Goal: Task Accomplishment & Management: Manage account settings

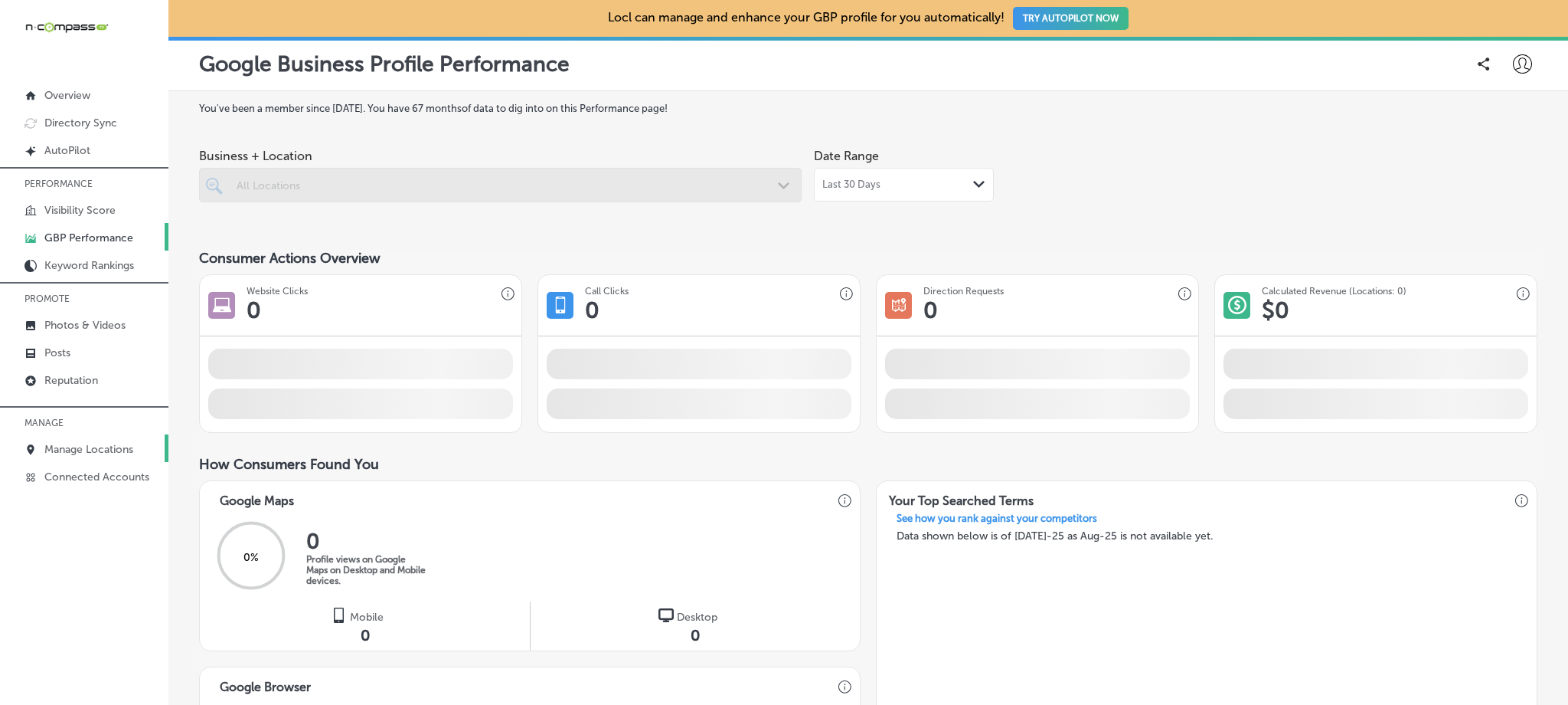
click at [90, 443] on p "Manage Locations" at bounding box center [89, 449] width 89 height 13
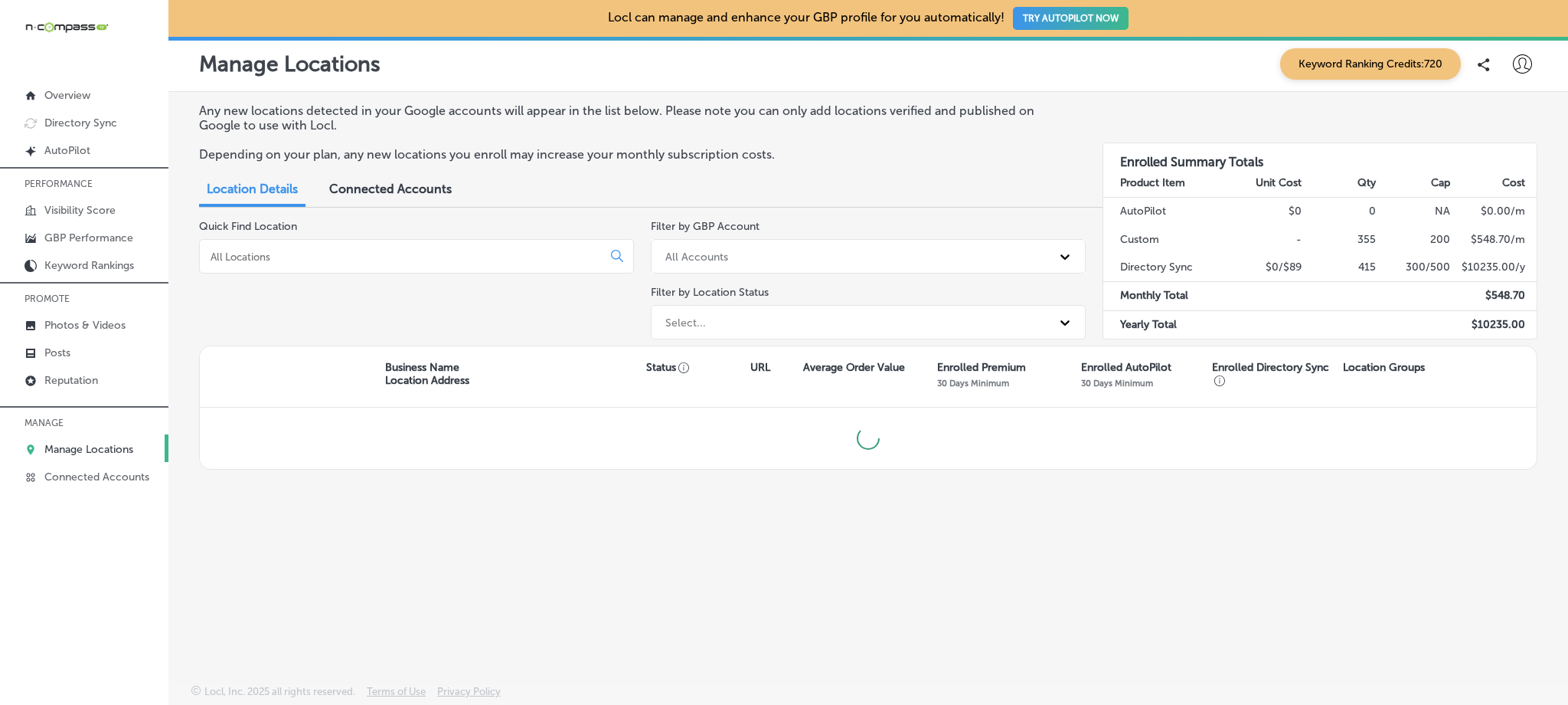
click at [434, 257] on input at bounding box center [404, 256] width 390 height 14
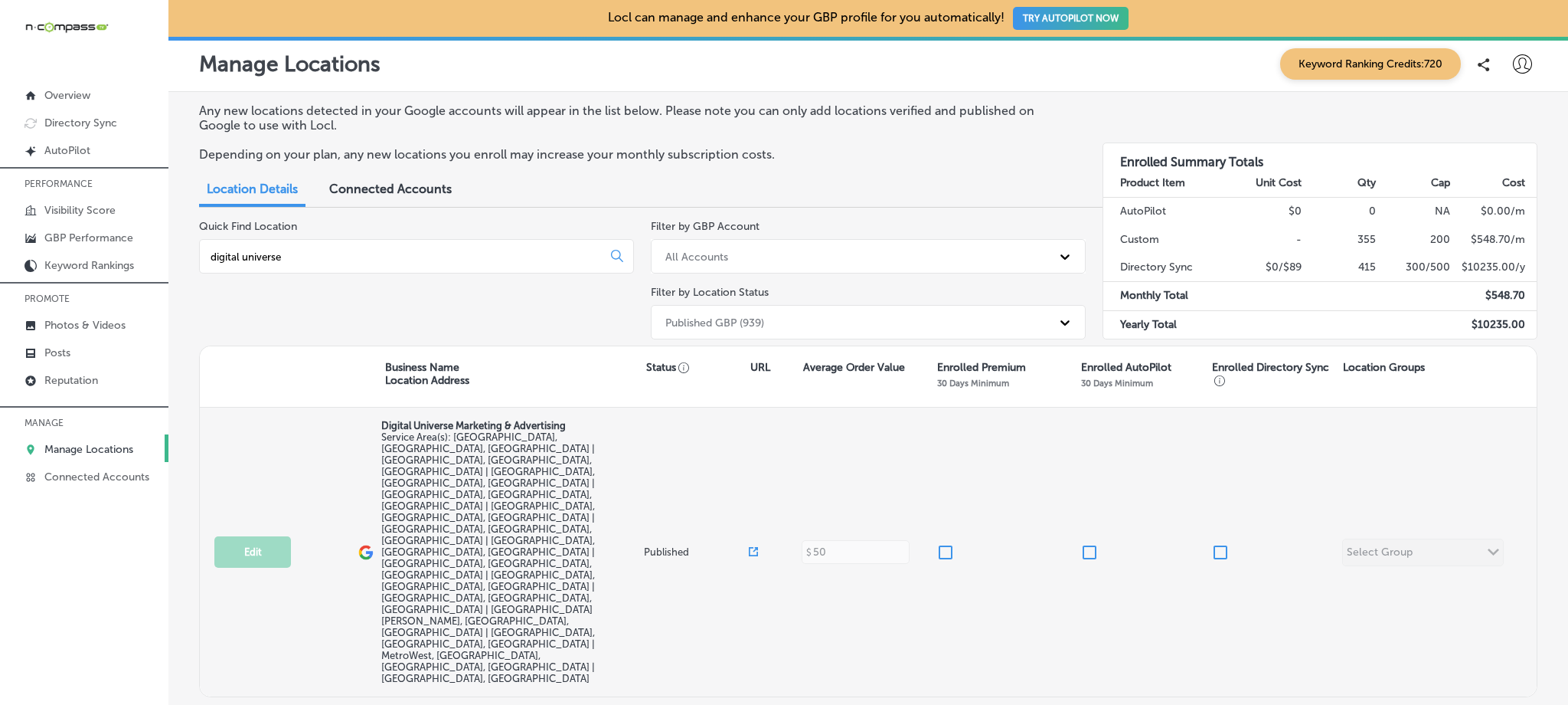
type input "digital universe"
click at [943, 543] on input "checkbox" at bounding box center [945, 551] width 18 height 18
checkbox input "true"
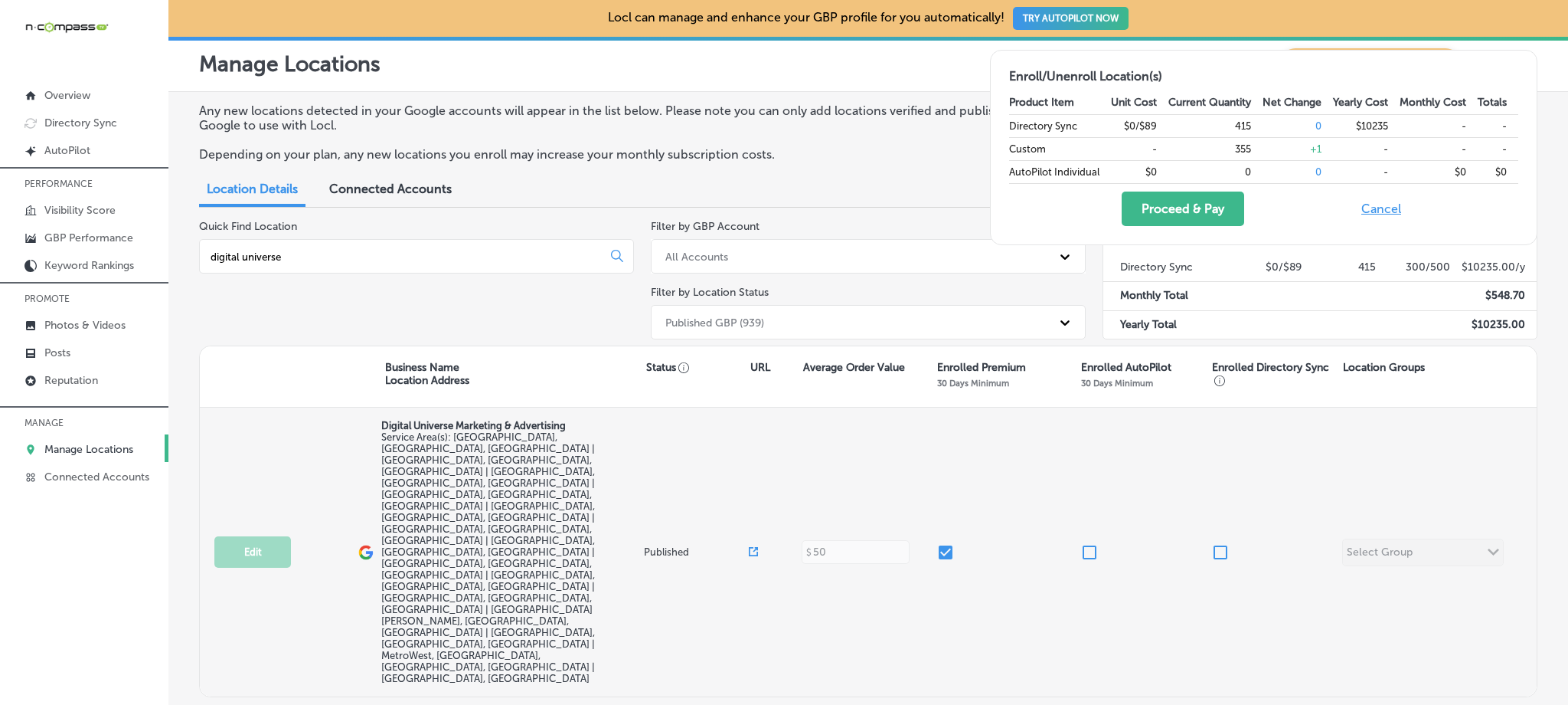
click at [1228, 543] on input "checkbox" at bounding box center [1220, 551] width 18 height 18
checkbox input "true"
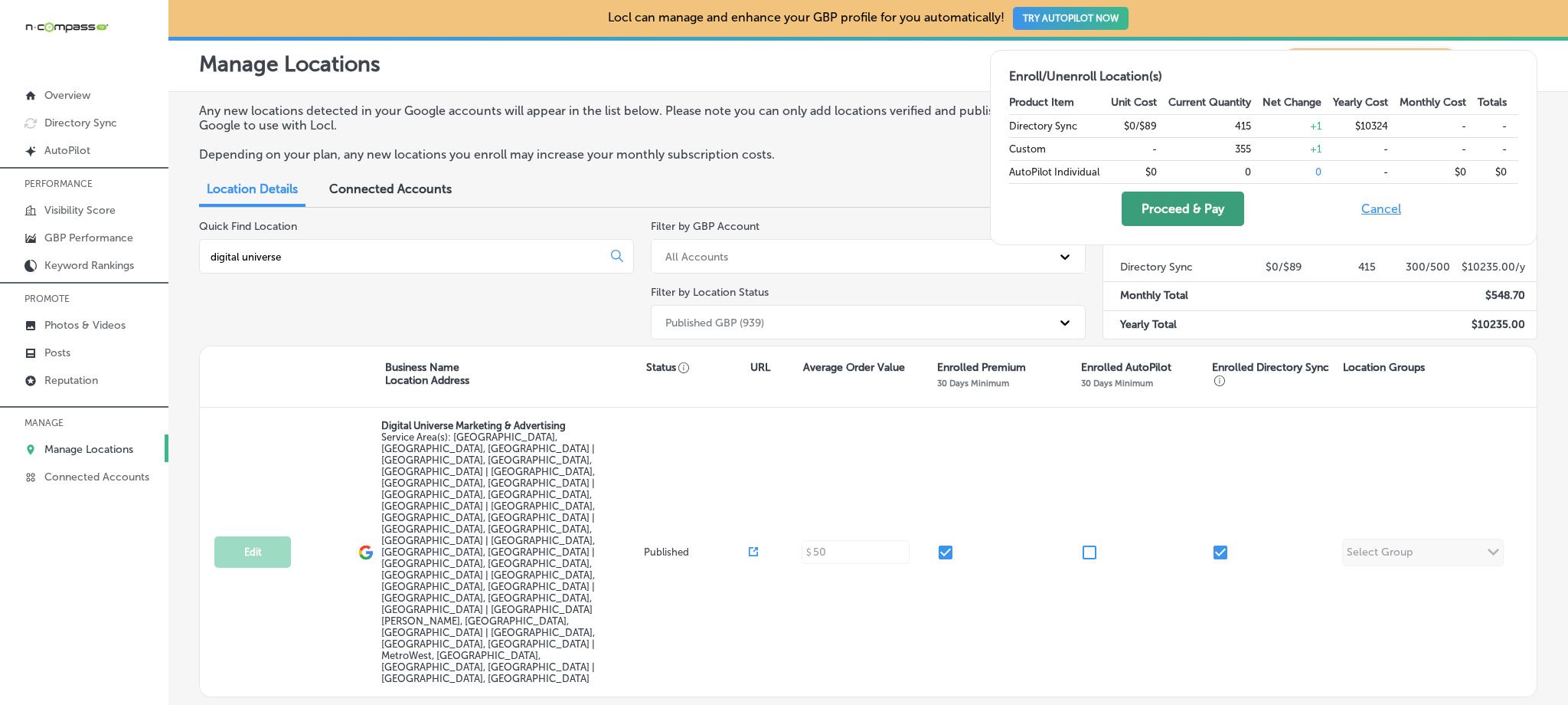
click at [1150, 215] on button "Proceed & Pay" at bounding box center [1182, 208] width 123 height 34
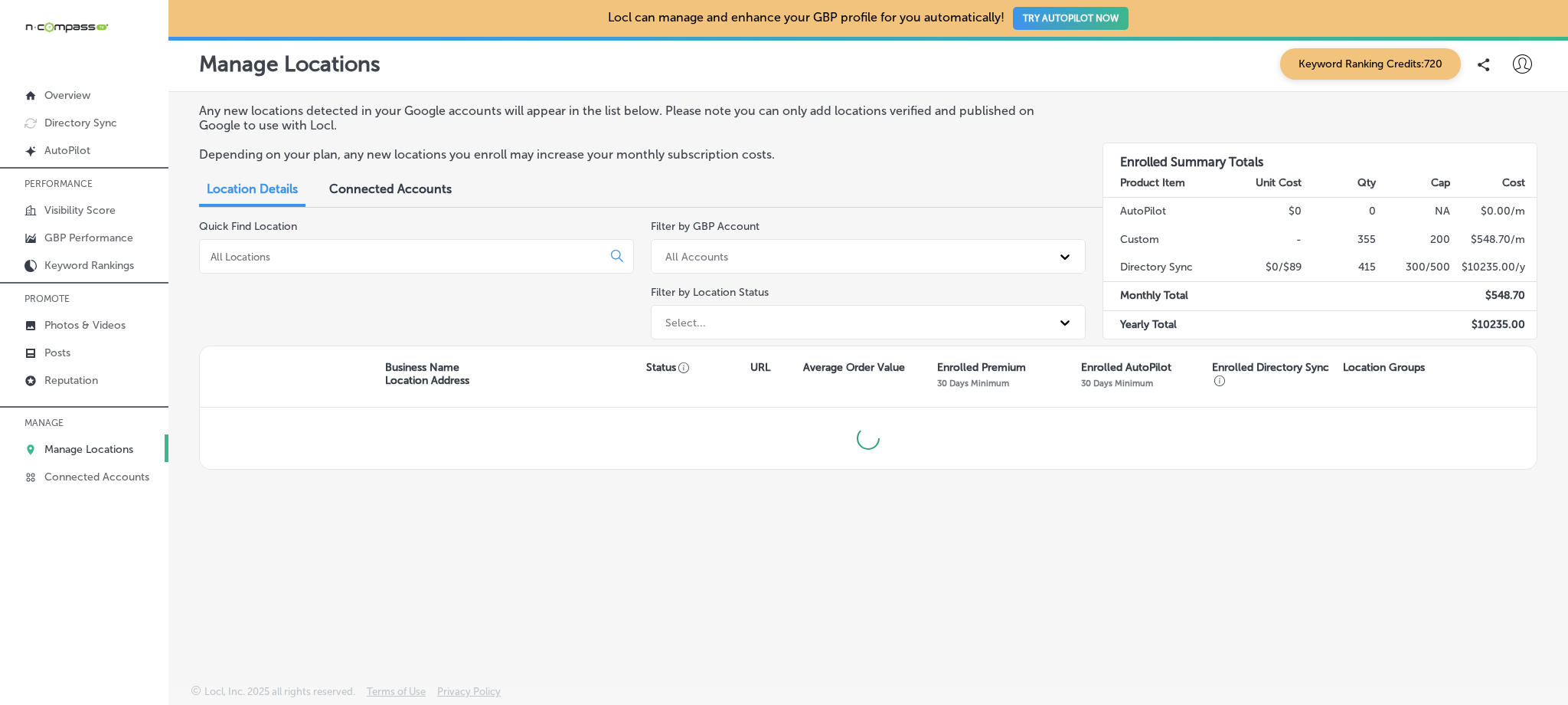
click at [399, 262] on input at bounding box center [404, 256] width 390 height 14
type input "carmines"
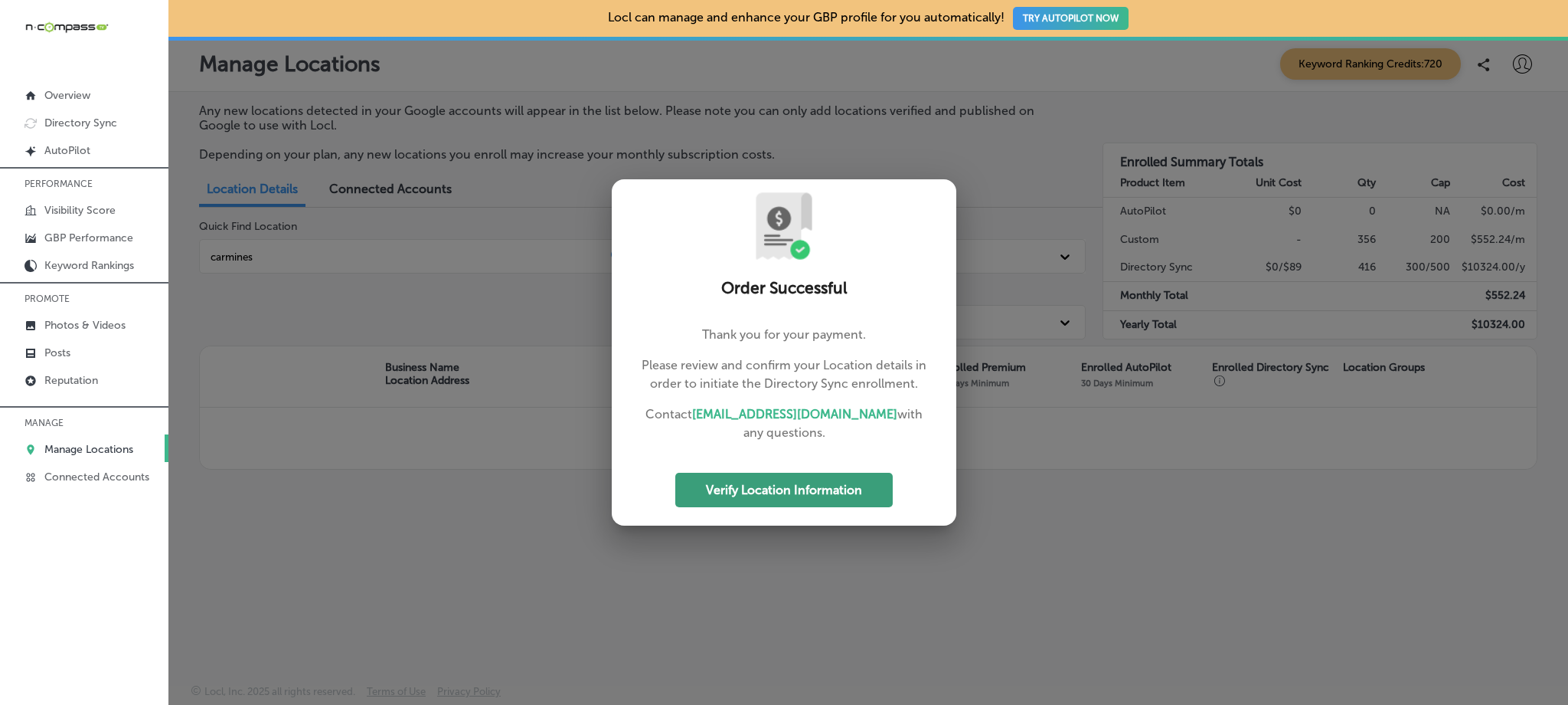
click at [774, 497] on button "Verify Location Information" at bounding box center [784, 490] width 218 height 34
select select "US"
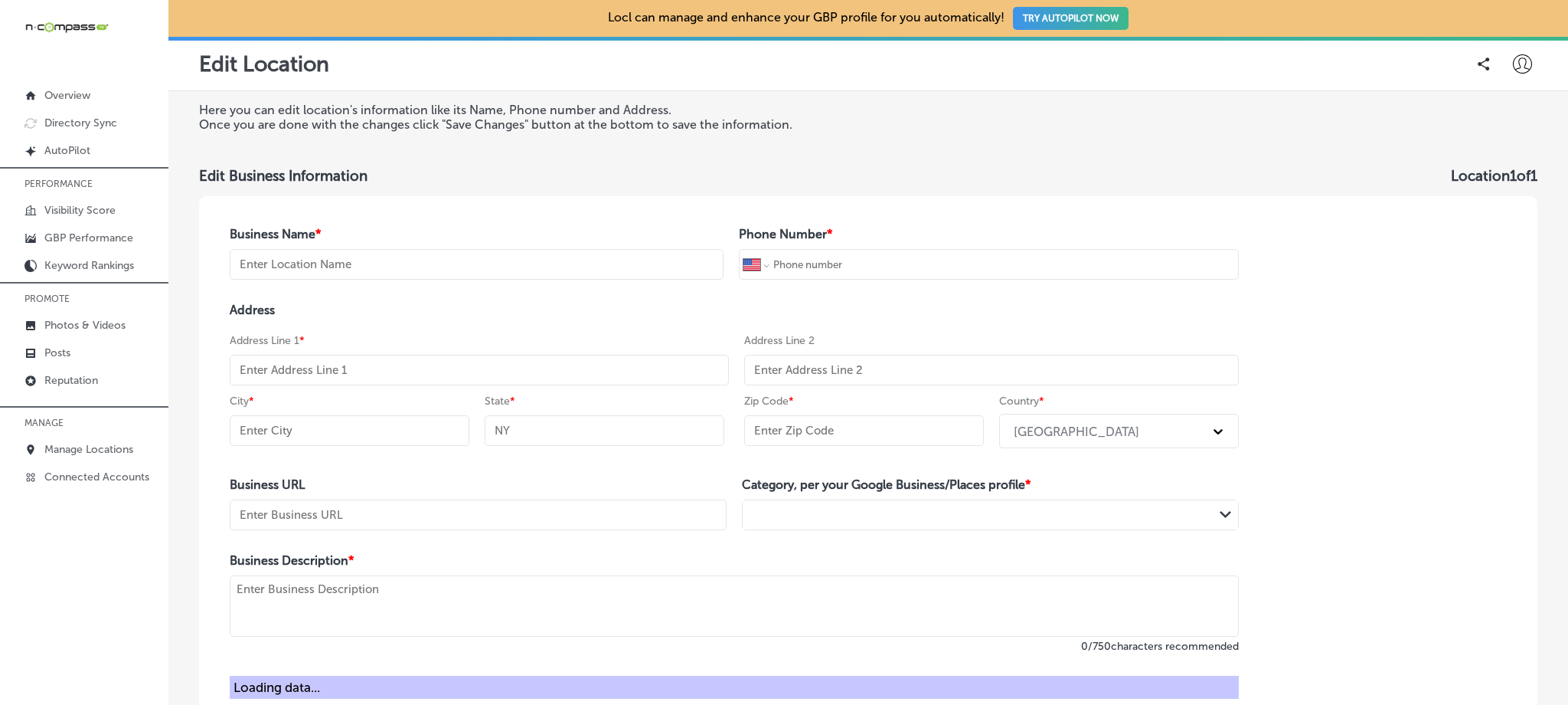
type input "Digital Universe Marketing & Advertising"
type input "[PHONE_NUMBER]"
type input "[URL][DOMAIN_NAME]"
type textarea "At Digital Universe Marketing & Advertising, we empower local businesses to thr…"
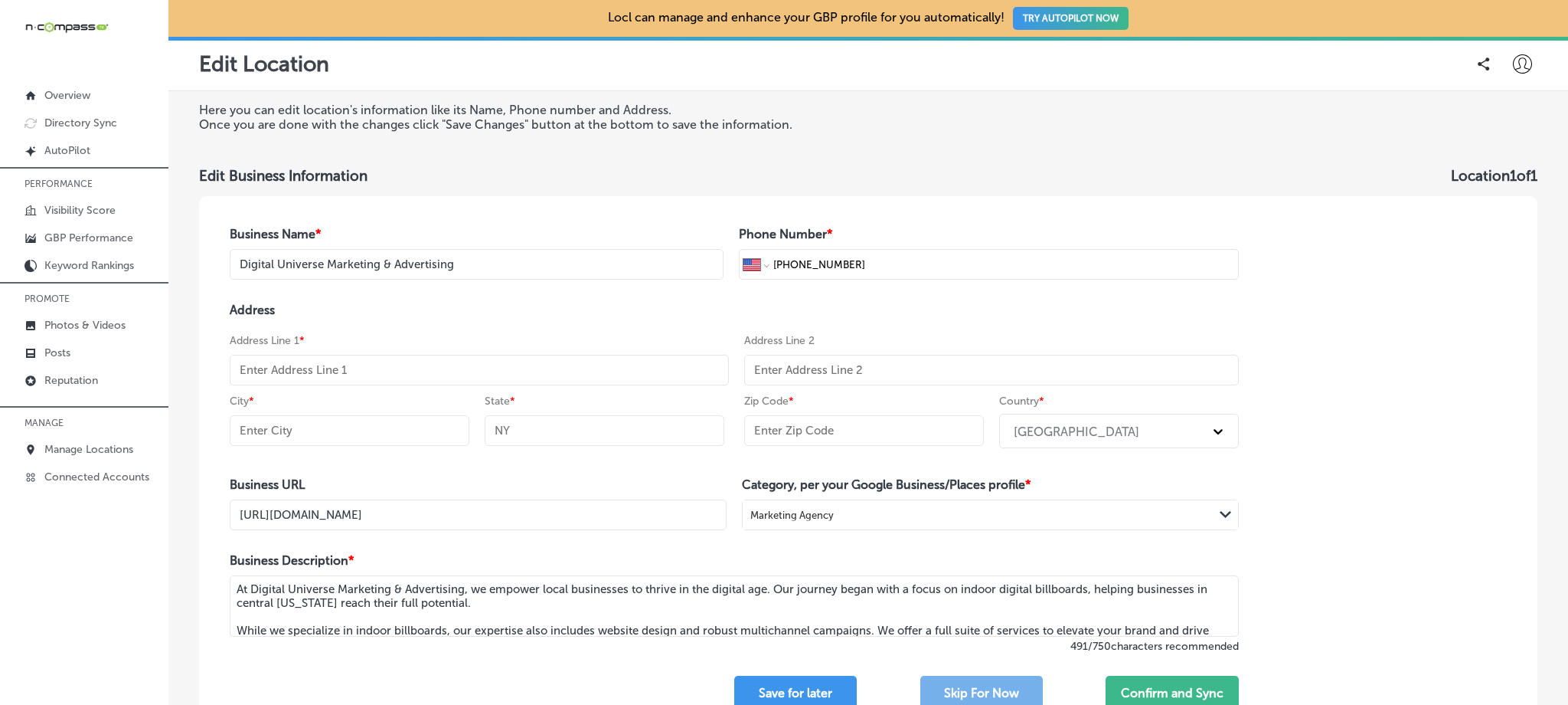
click at [633, 370] on input "text" at bounding box center [479, 371] width 499 height 31
click at [616, 322] on div "Address Address Line 1 * Address Line 2 City * State * Zip Code * Country * [GE…" at bounding box center [734, 378] width 1009 height 152
select select "US"
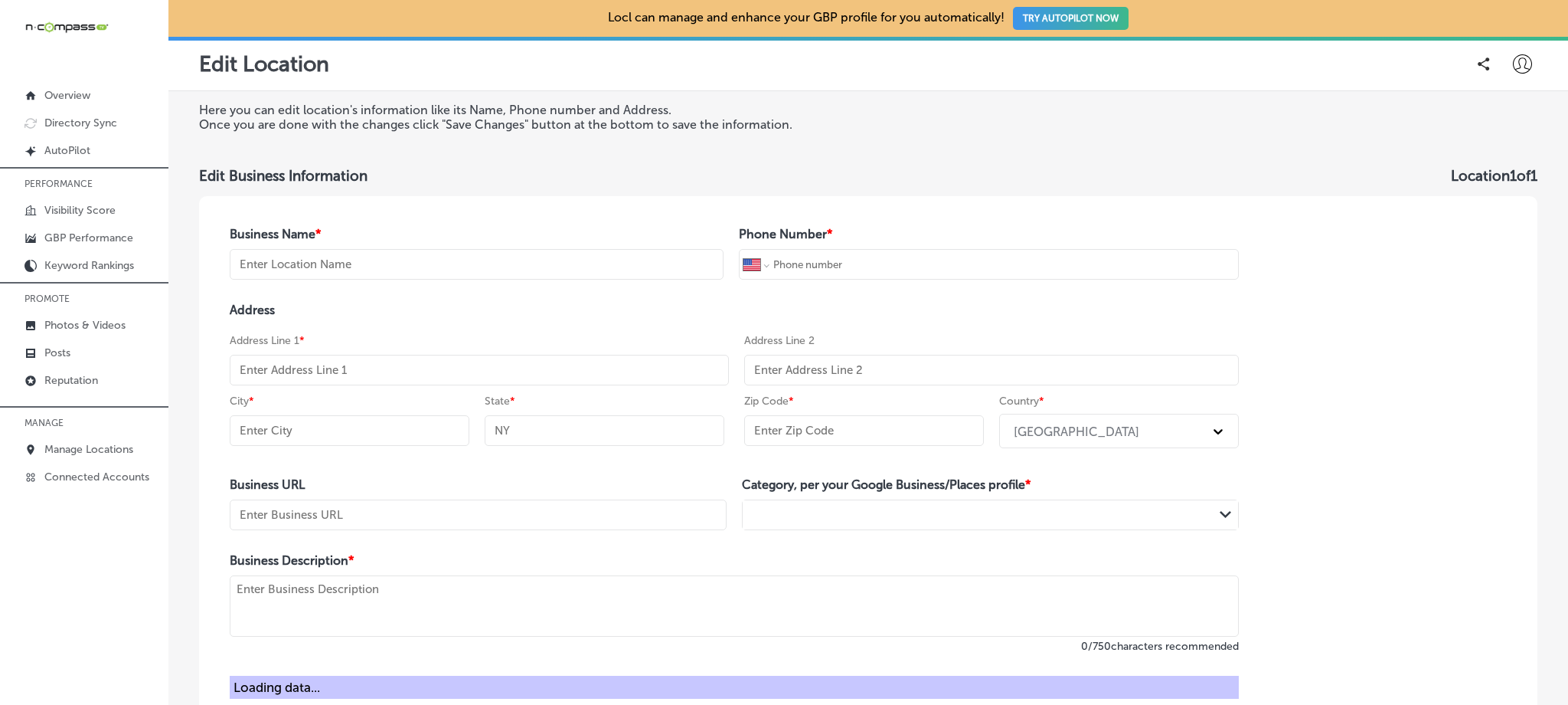
type input "Digital Universe Marketing & Advertising"
type input "[PHONE_NUMBER]"
type input "[URL][DOMAIN_NAME]"
type textarea "At Digital Universe Marketing & Advertising, we empower local businesses to thr…"
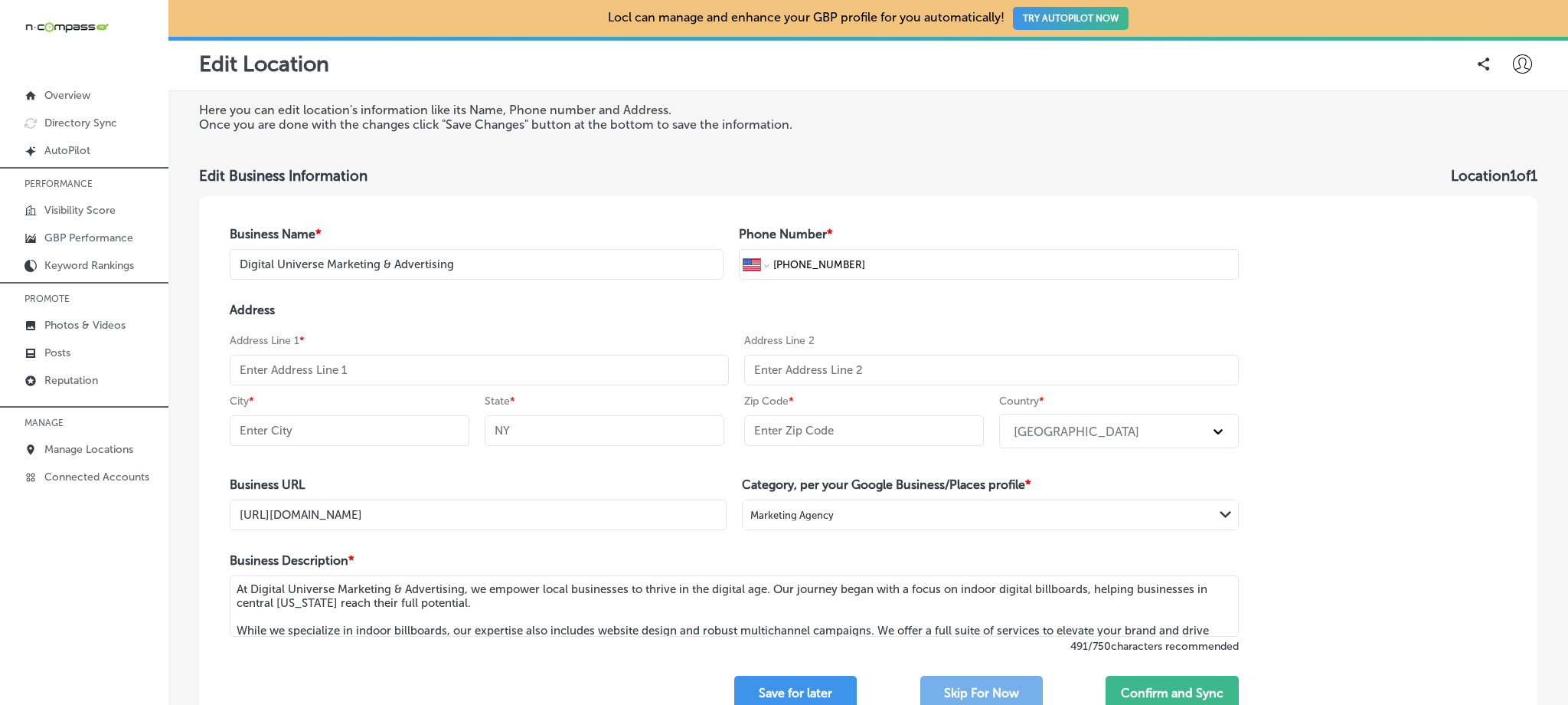
click at [583, 379] on input "text" at bounding box center [479, 371] width 499 height 31
click at [338, 365] on input "text" at bounding box center [479, 371] width 499 height 31
paste input "[STREET_ADDRESS]"
type input "[STREET_ADDRESS]"
click at [969, 373] on input "text" at bounding box center [991, 371] width 495 height 31
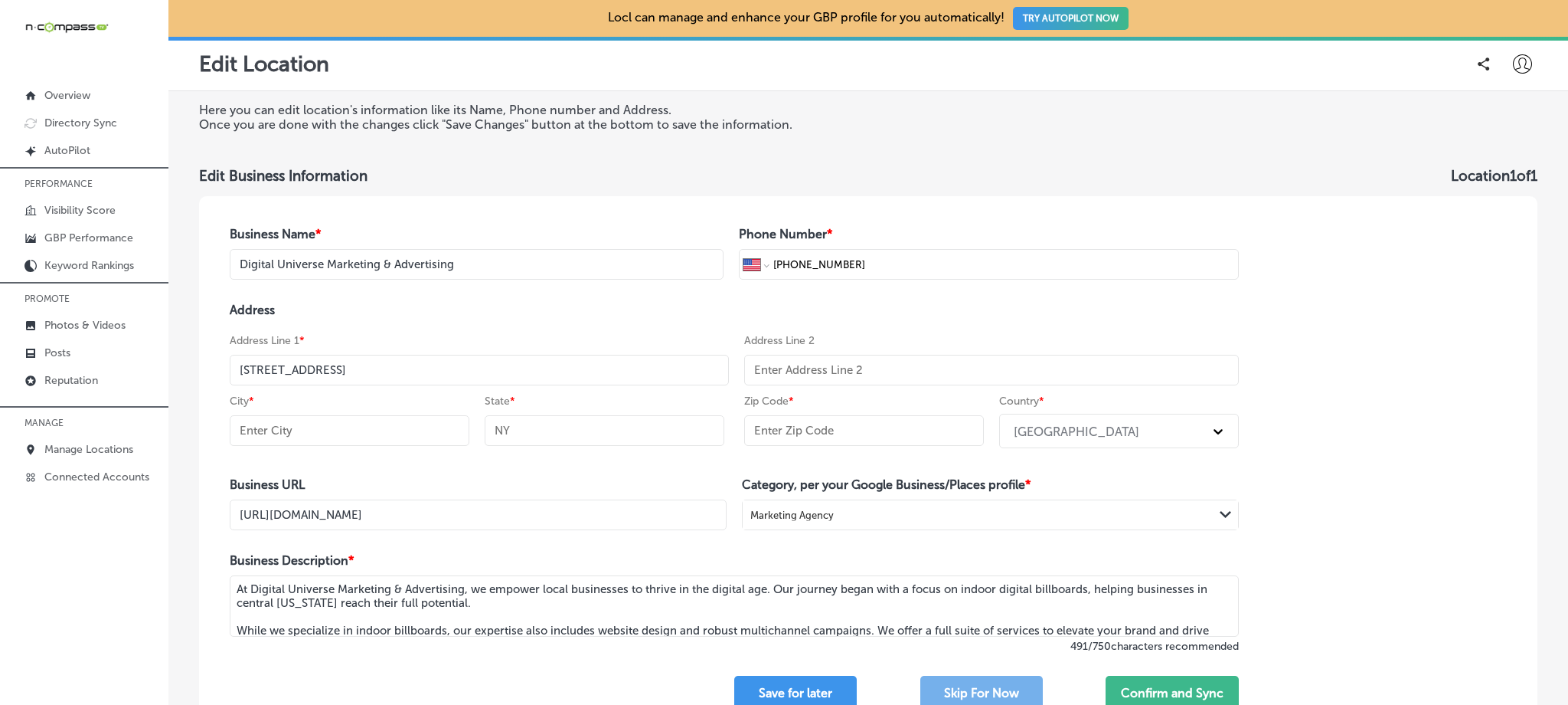
paste input "Suite 1000-222"
type input "Suite 1000-222"
click at [1426, 349] on div "Business Name * Digital Universe Marketing & Advertising Phone Number * Interna…" at bounding box center [868, 468] width 1338 height 545
click at [285, 430] on input "text" at bounding box center [350, 431] width 240 height 31
paste input "Groveland"
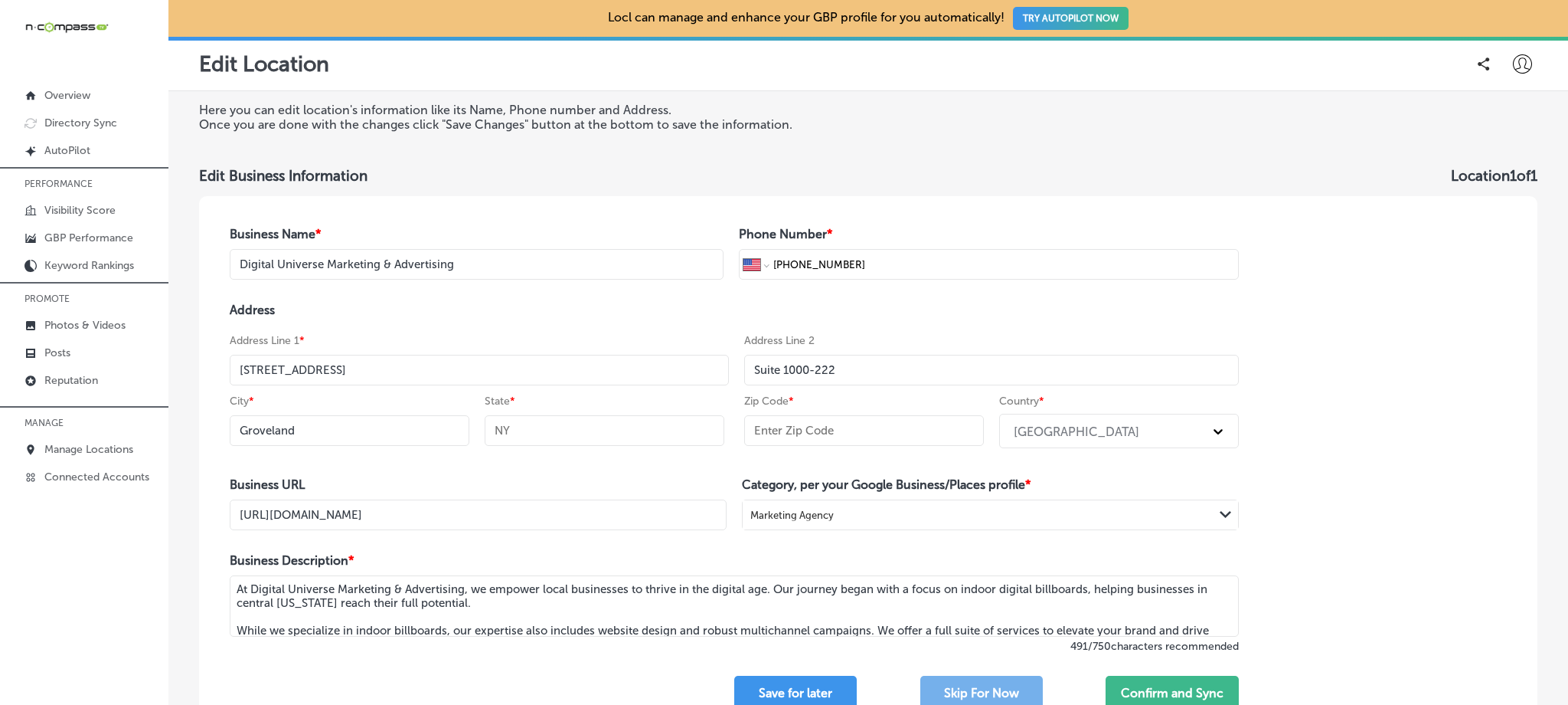
type input "Groveland"
click at [506, 432] on input "text" at bounding box center [604, 431] width 240 height 31
type input "FL"
click at [807, 432] on input "text" at bounding box center [864, 431] width 240 height 31
paste input "34736"
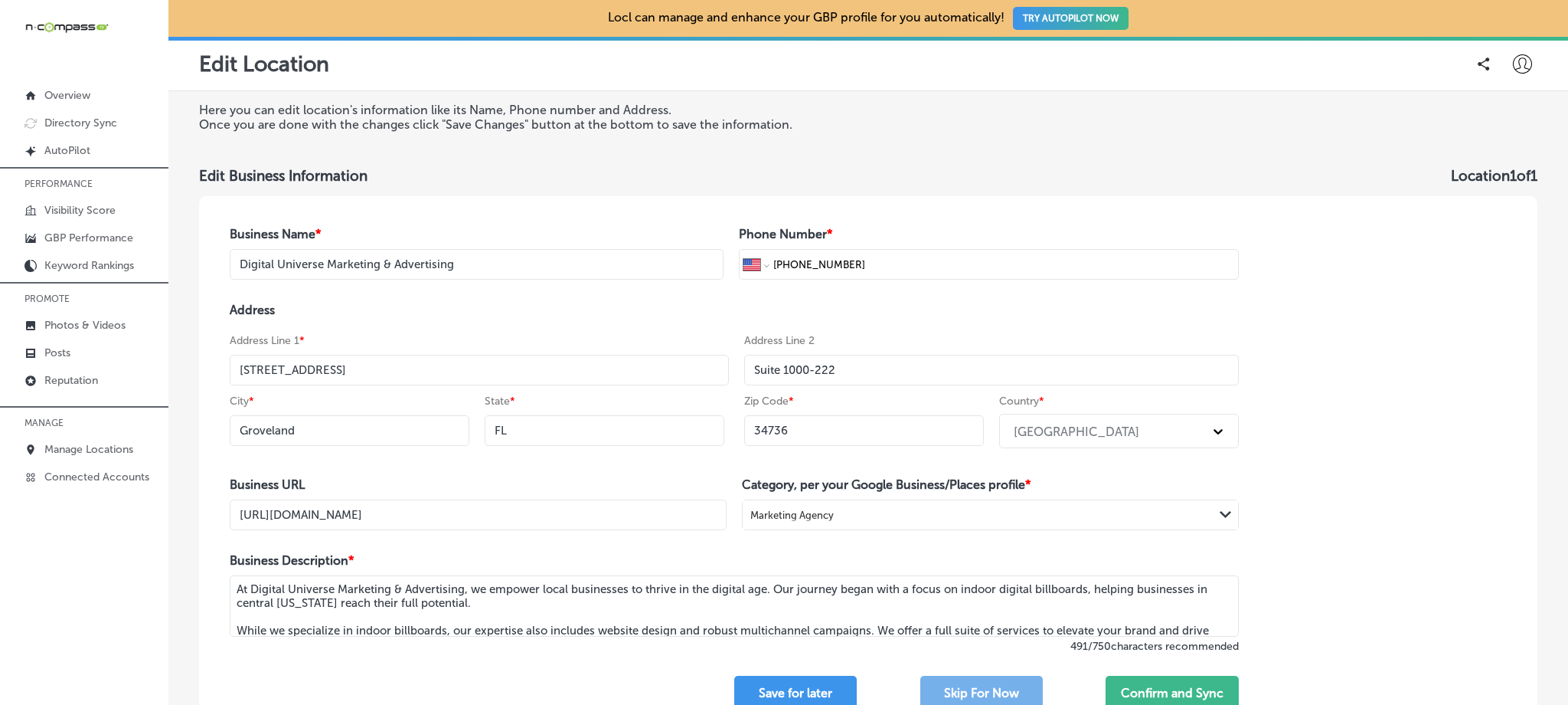
scroll to position [140, 0]
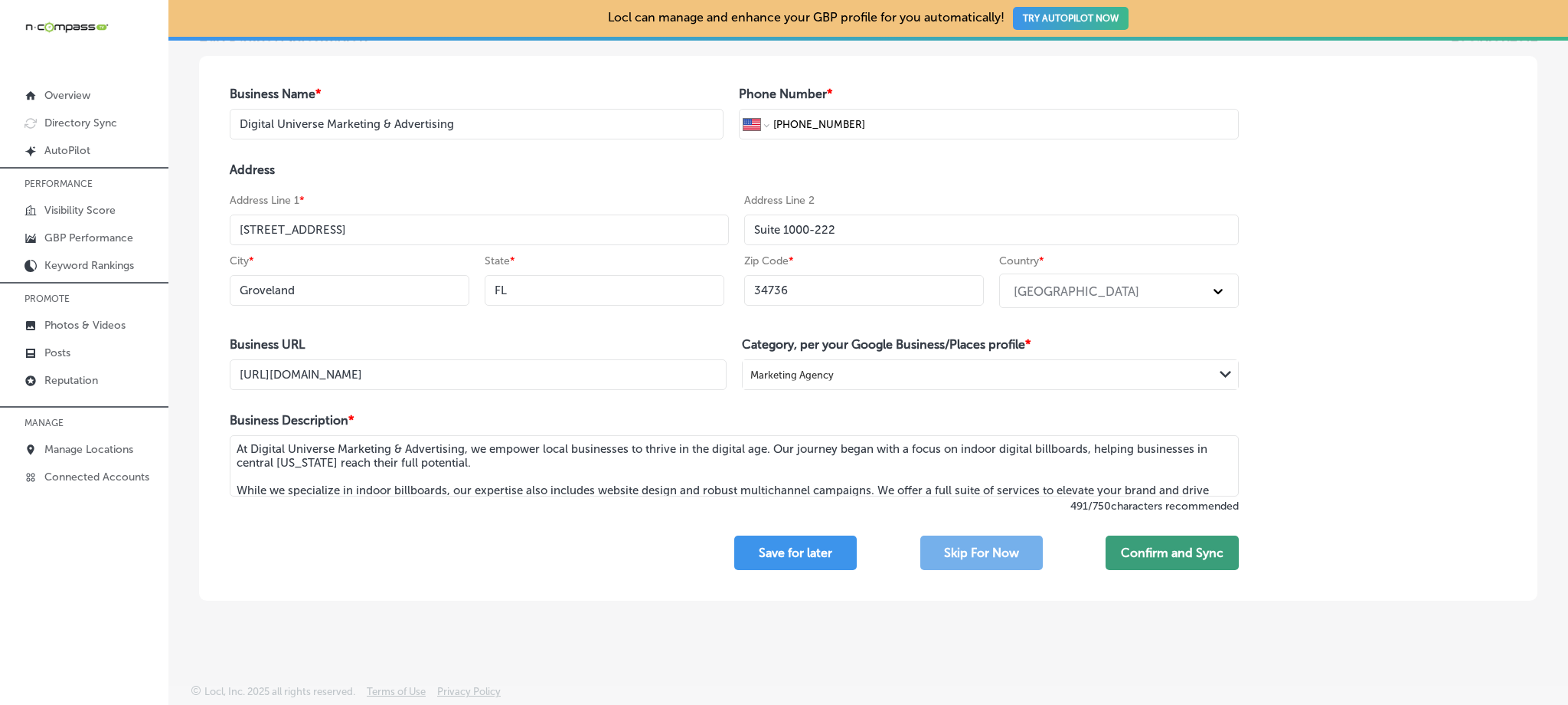
type input "34736"
click at [1167, 562] on button "Confirm and Sync" at bounding box center [1172, 552] width 133 height 34
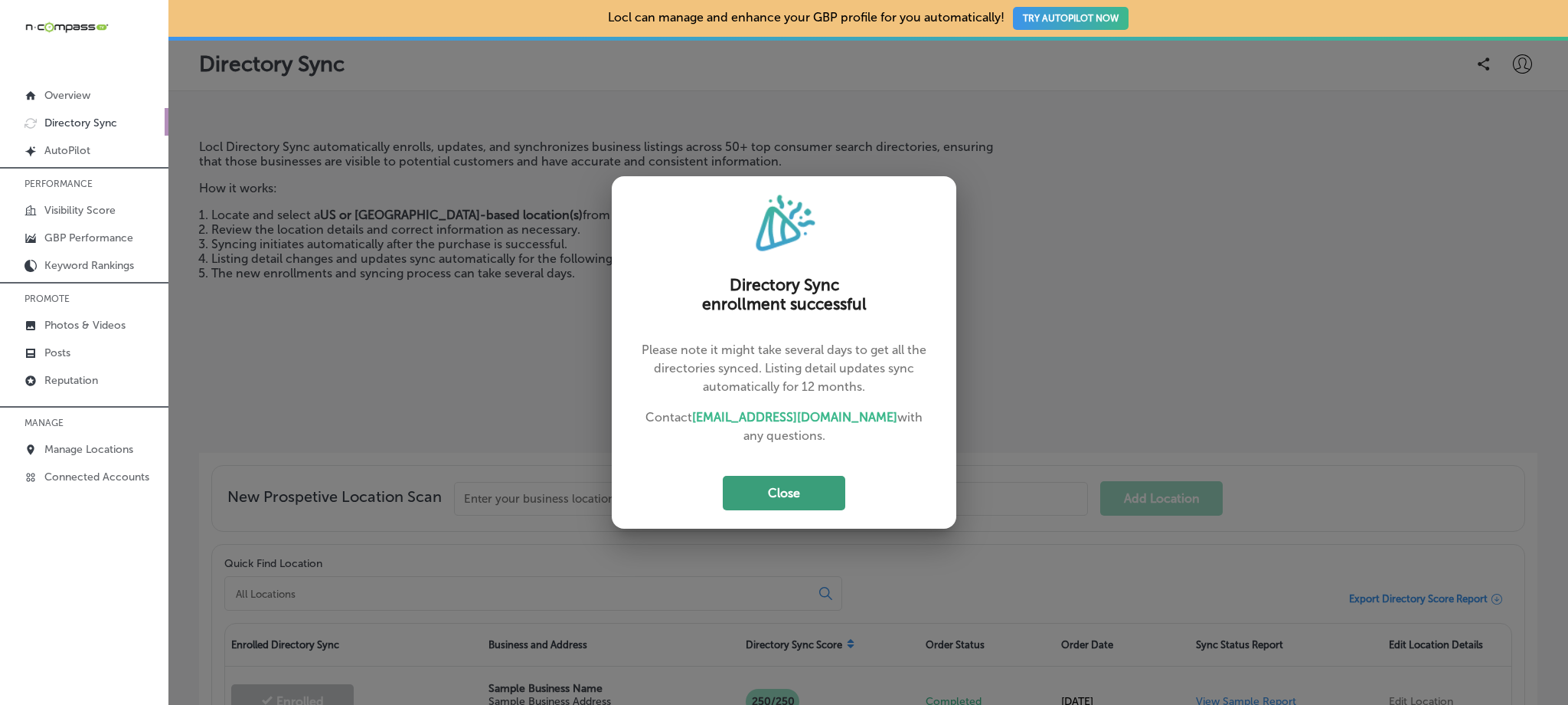
click at [802, 491] on button "Close" at bounding box center [784, 493] width 123 height 34
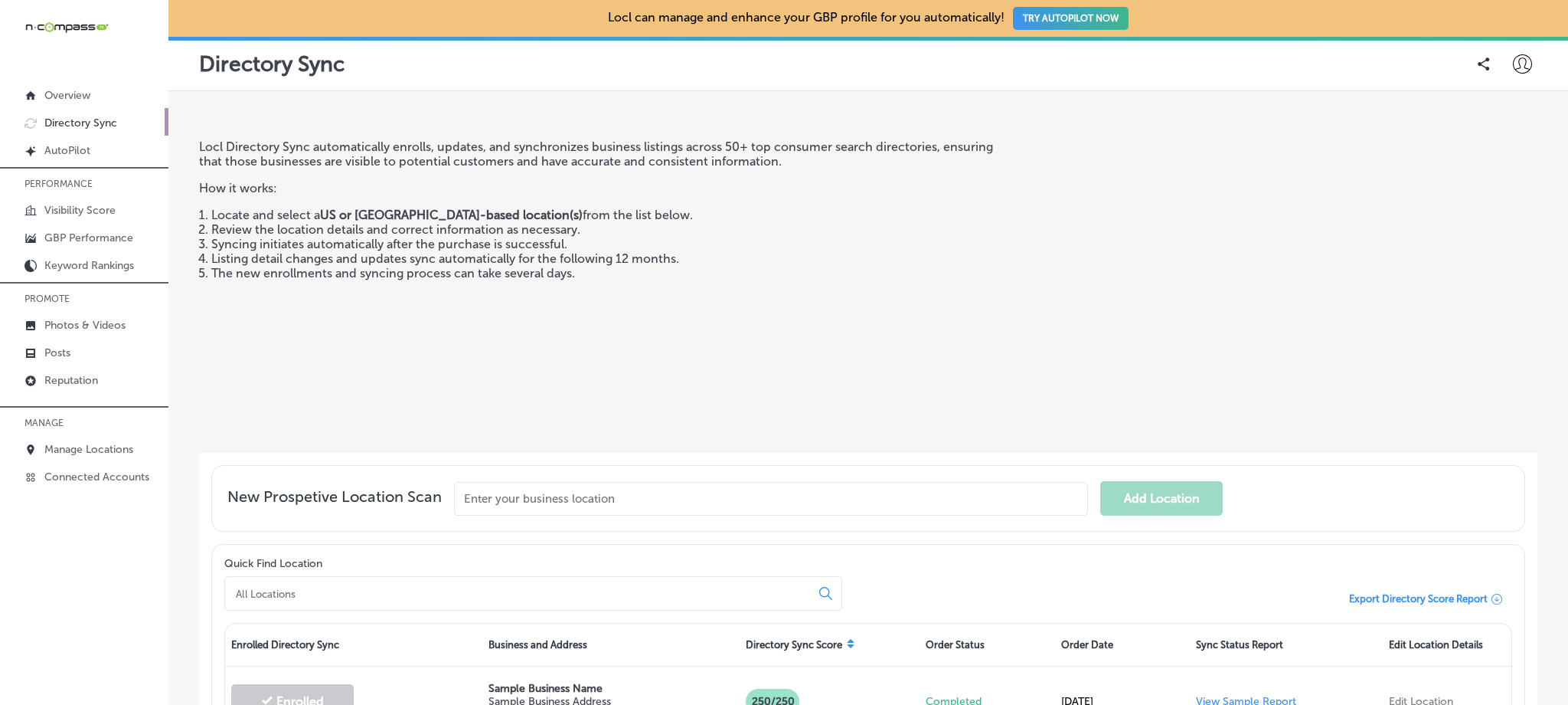
scroll to position [142, 0]
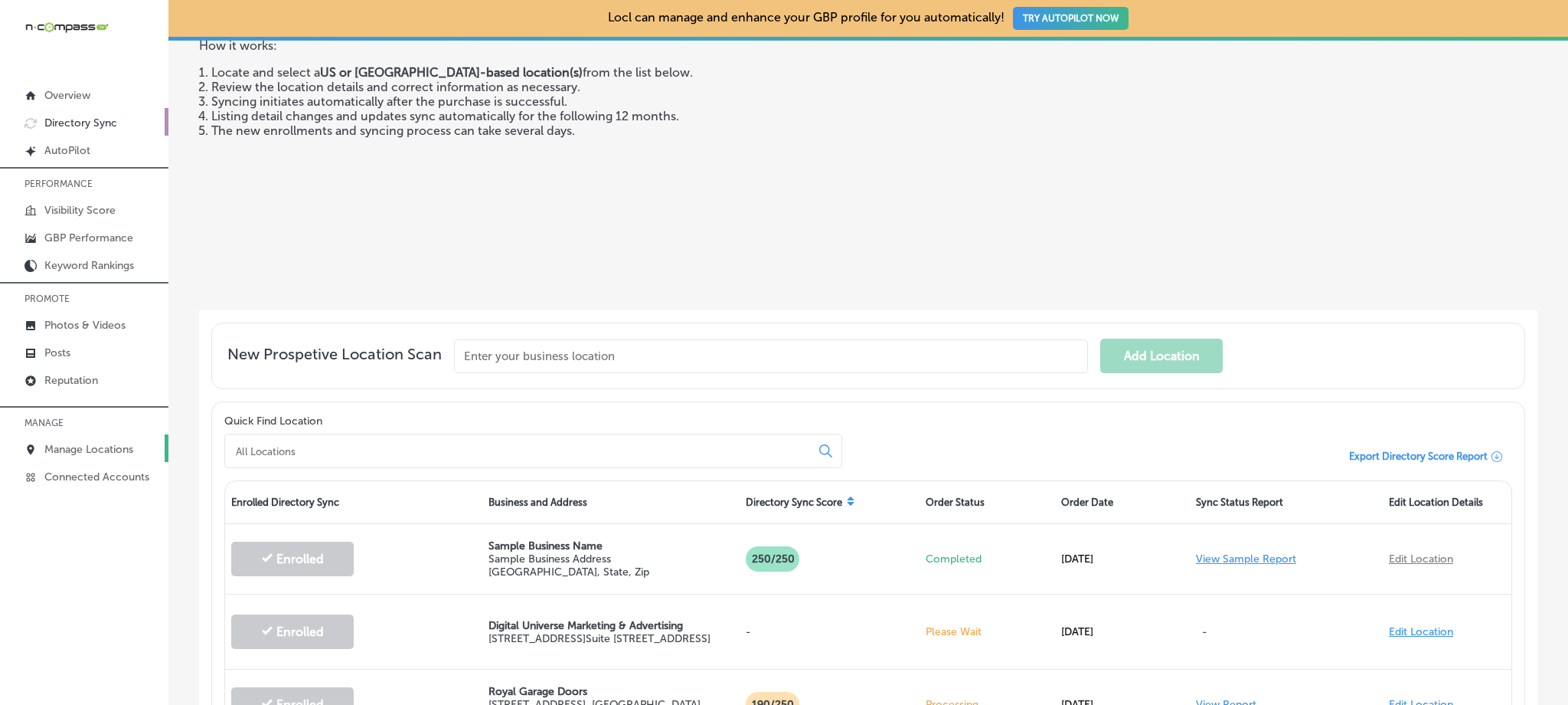
click at [111, 446] on p "Manage Locations" at bounding box center [89, 449] width 89 height 13
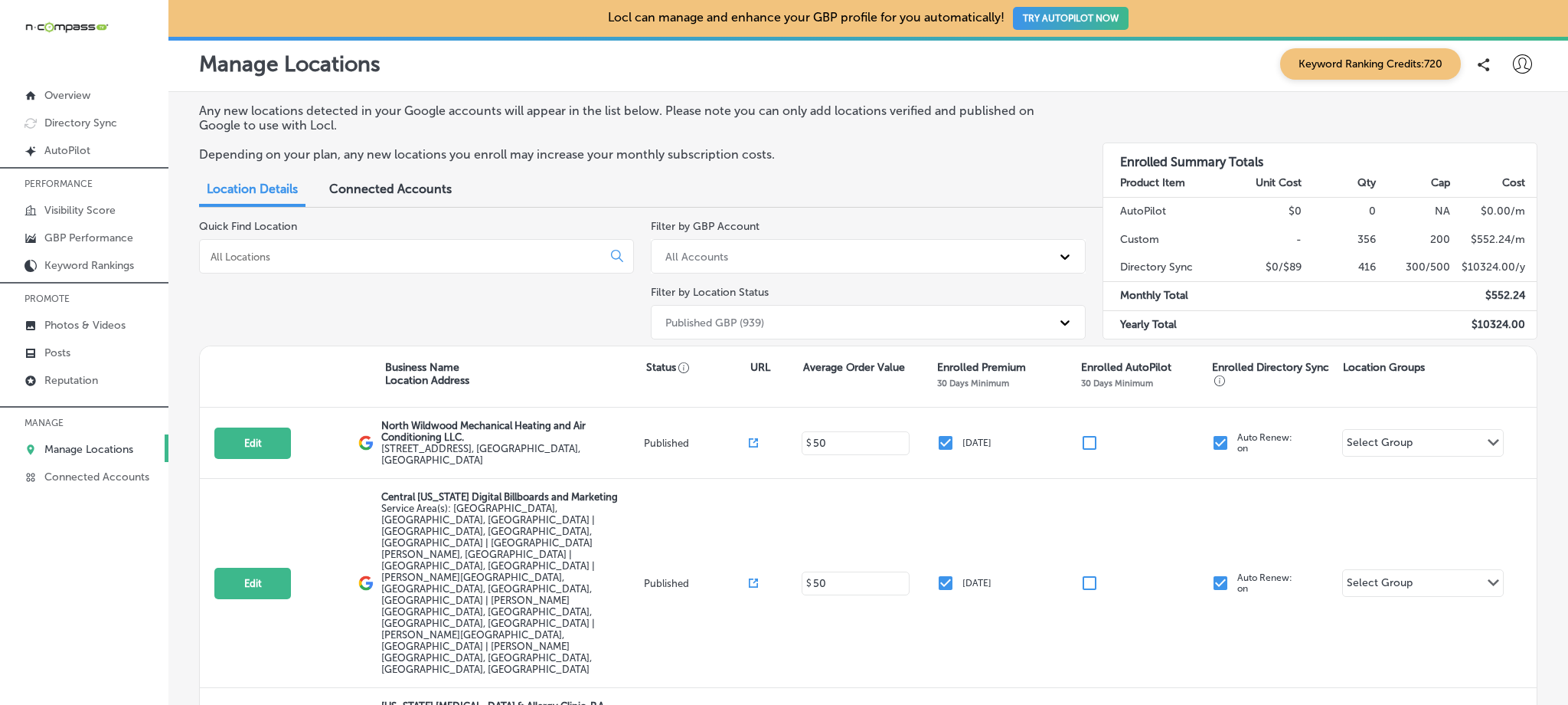
click at [381, 260] on input at bounding box center [404, 256] width 390 height 14
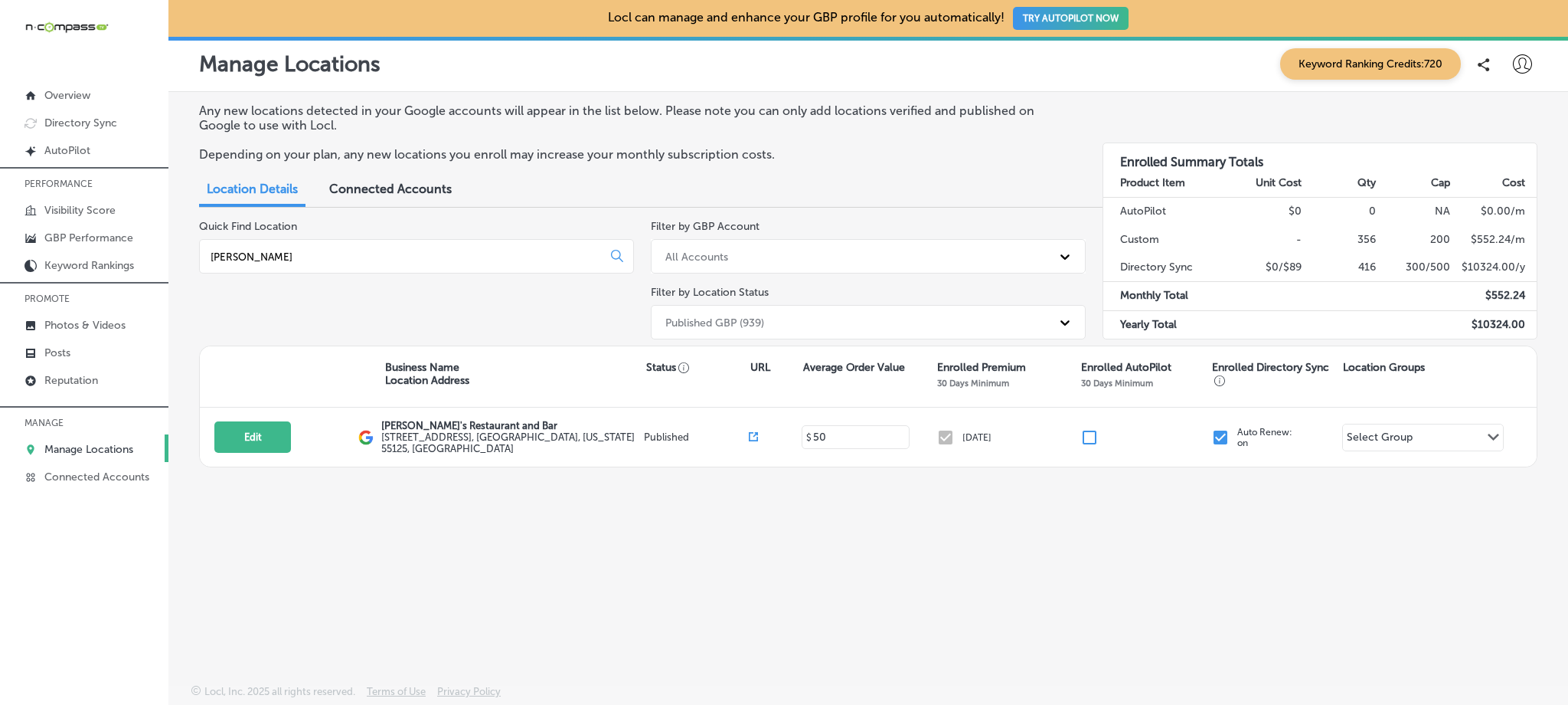
type input "[PERSON_NAME]"
click at [1529, 61] on icon at bounding box center [1523, 63] width 19 height 19
